Goal: Information Seeking & Learning: Learn about a topic

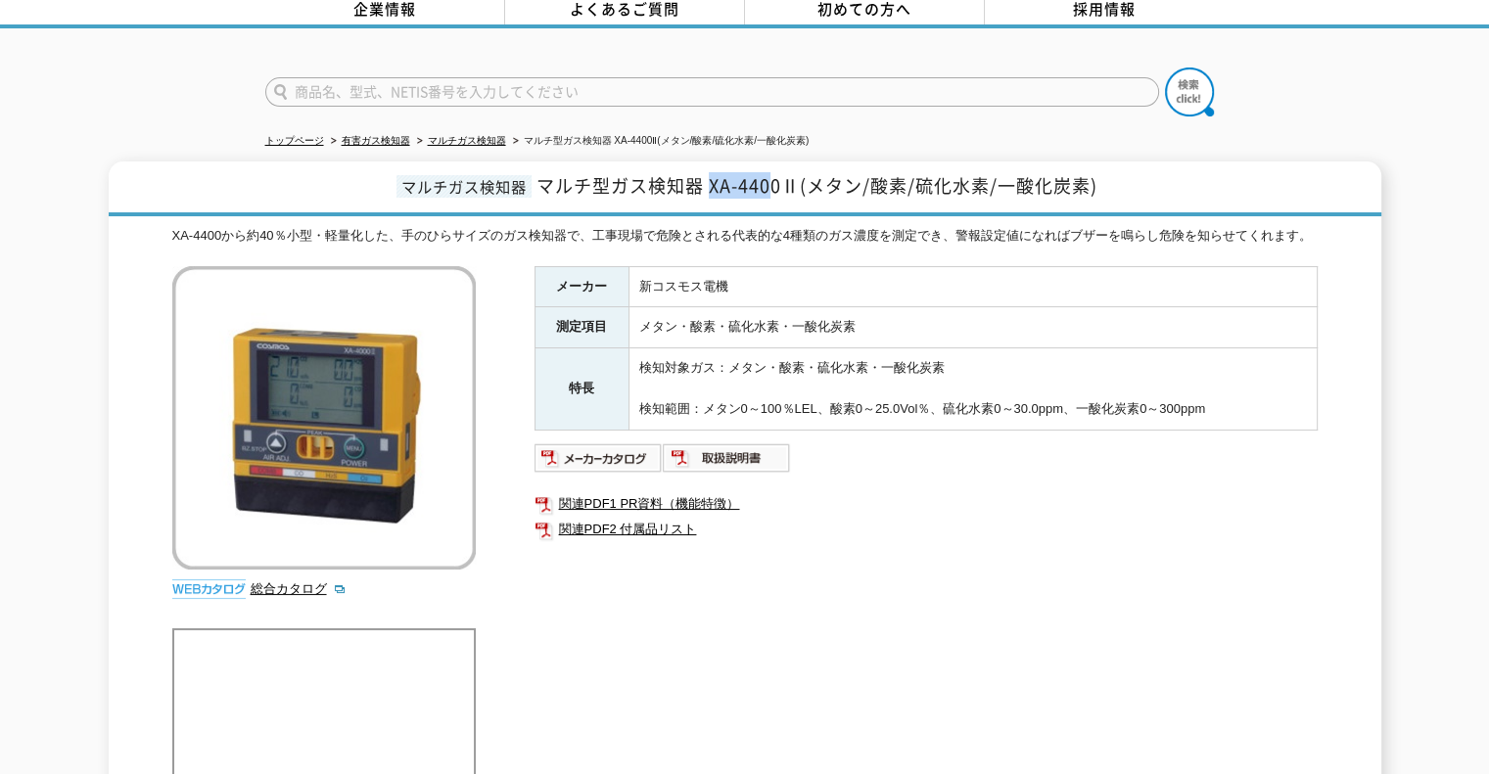
drag, startPoint x: 714, startPoint y: 171, endPoint x: 774, endPoint y: 169, distance: 60.7
click at [774, 172] on span "マルチ型ガス検知器 XA-4400Ⅱ(メタン/酸素/硫化水素/一酸化炭素)" at bounding box center [817, 185] width 561 height 26
drag, startPoint x: 773, startPoint y: 168, endPoint x: 713, endPoint y: 171, distance: 60.8
click at [711, 172] on span "マルチ型ガス検知器 XA-4400Ⅱ(メタン/酸素/硫化水素/一酸化炭素)" at bounding box center [817, 185] width 561 height 26
drag, startPoint x: 717, startPoint y: 172, endPoint x: 779, endPoint y: 167, distance: 62.9
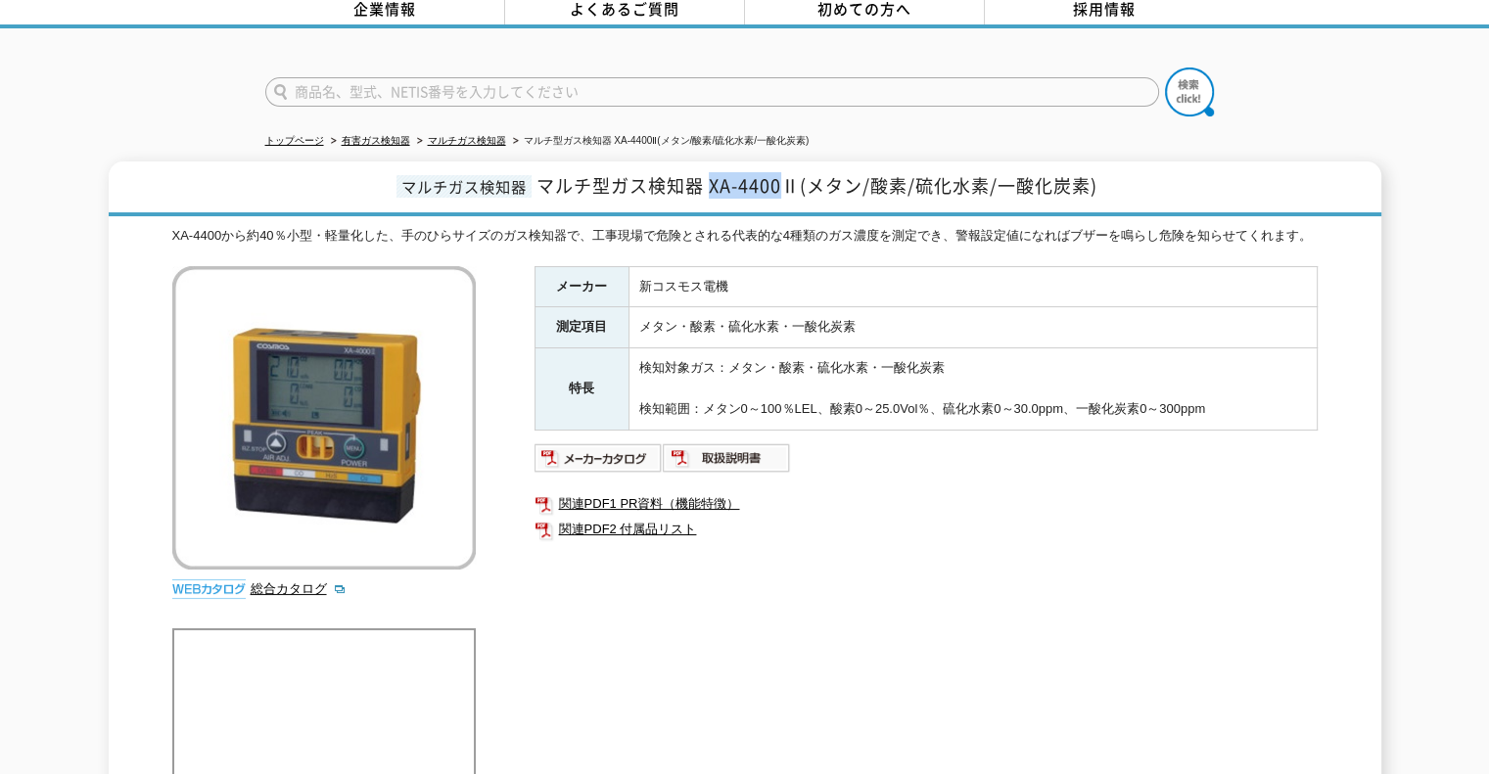
click at [779, 172] on span "マルチ型ガス検知器 XA-4400Ⅱ(メタン/酸素/硫化水素/一酸化炭素)" at bounding box center [817, 185] width 561 height 26
copy span "XA-4400"
click at [733, 239] on div "XA-4400から約40％小型・軽量化した、手のひらサイズのガス検知器で、工事現場で危険とされる代表的な4種類のガス濃度を測定でき、警報設定値になればブザーを…" at bounding box center [744, 236] width 1145 height 21
